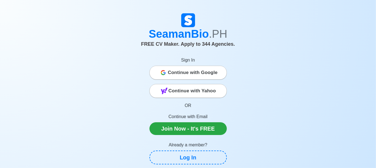
click at [202, 73] on span "Continue with Google" at bounding box center [193, 72] width 50 height 11
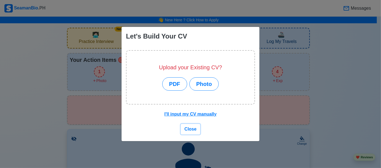
click at [189, 128] on span "Close" at bounding box center [190, 128] width 12 height 5
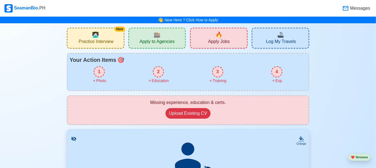
click at [101, 39] on span "Practice Interview" at bounding box center [96, 42] width 35 height 7
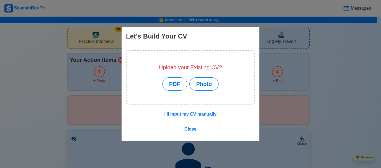
click at [60, 46] on div "Let's Build Your CV Upload your Existing CV? PDF Photo I'll input my CV manuall…" at bounding box center [190, 84] width 381 height 168
click at [191, 127] on span "Close" at bounding box center [190, 128] width 12 height 5
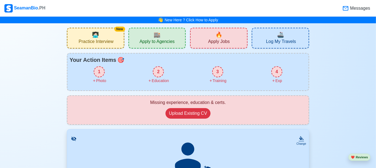
click at [158, 43] on span "Apply to Agencies" at bounding box center [157, 42] width 35 height 7
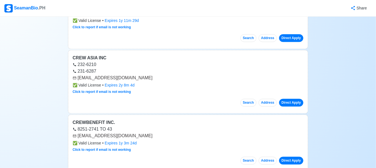
scroll to position [312, 0]
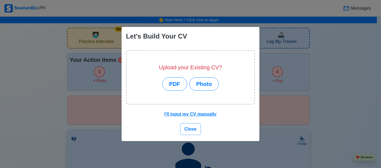
click at [186, 127] on span "Close" at bounding box center [190, 128] width 12 height 5
click at [189, 129] on span "Close" at bounding box center [190, 128] width 12 height 5
